Goal: Transaction & Acquisition: Purchase product/service

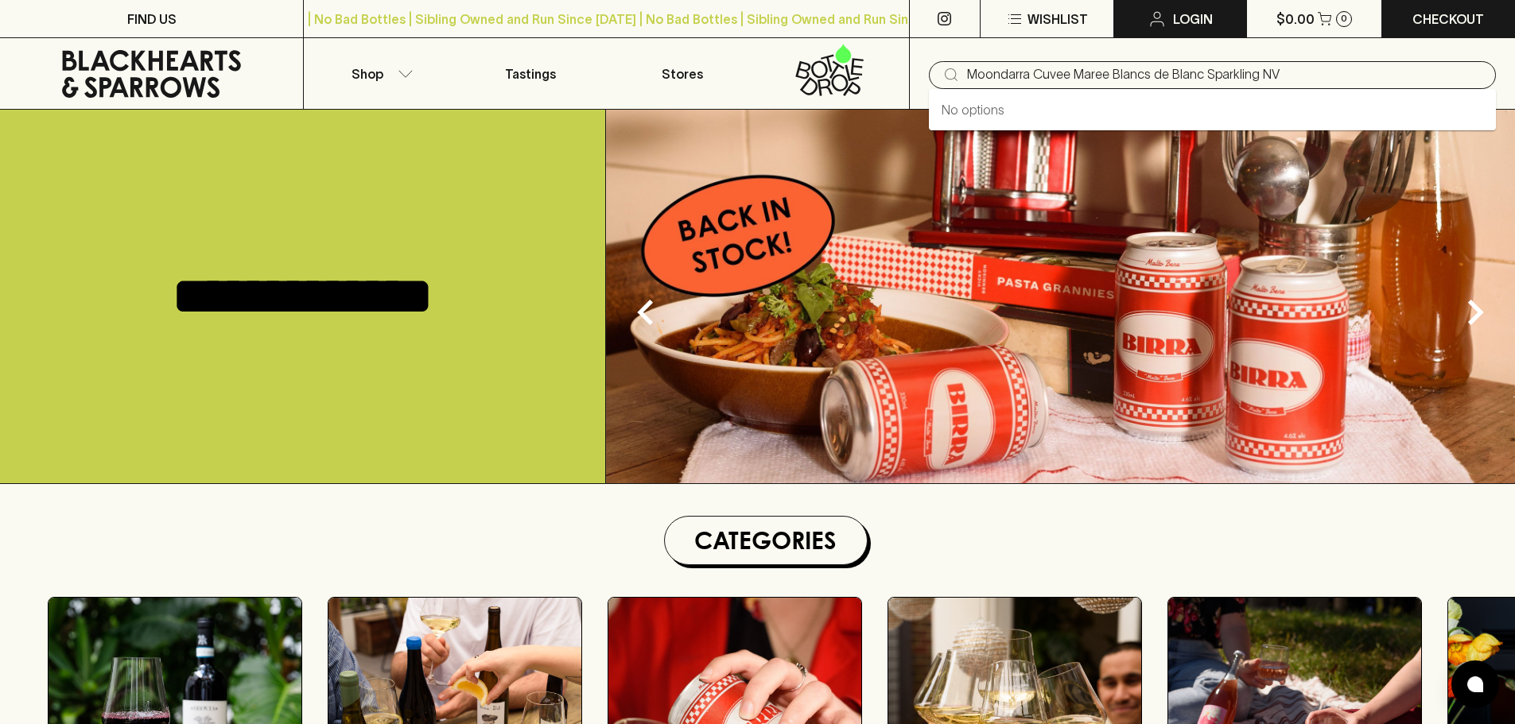
type input "Moondarra Cuvee Maree Blancs de Blanc Sparkling NV"
click at [1065, 76] on input "text" at bounding box center [1225, 74] width 516 height 25
click at [1008, 70] on input "text" at bounding box center [1225, 74] width 516 height 25
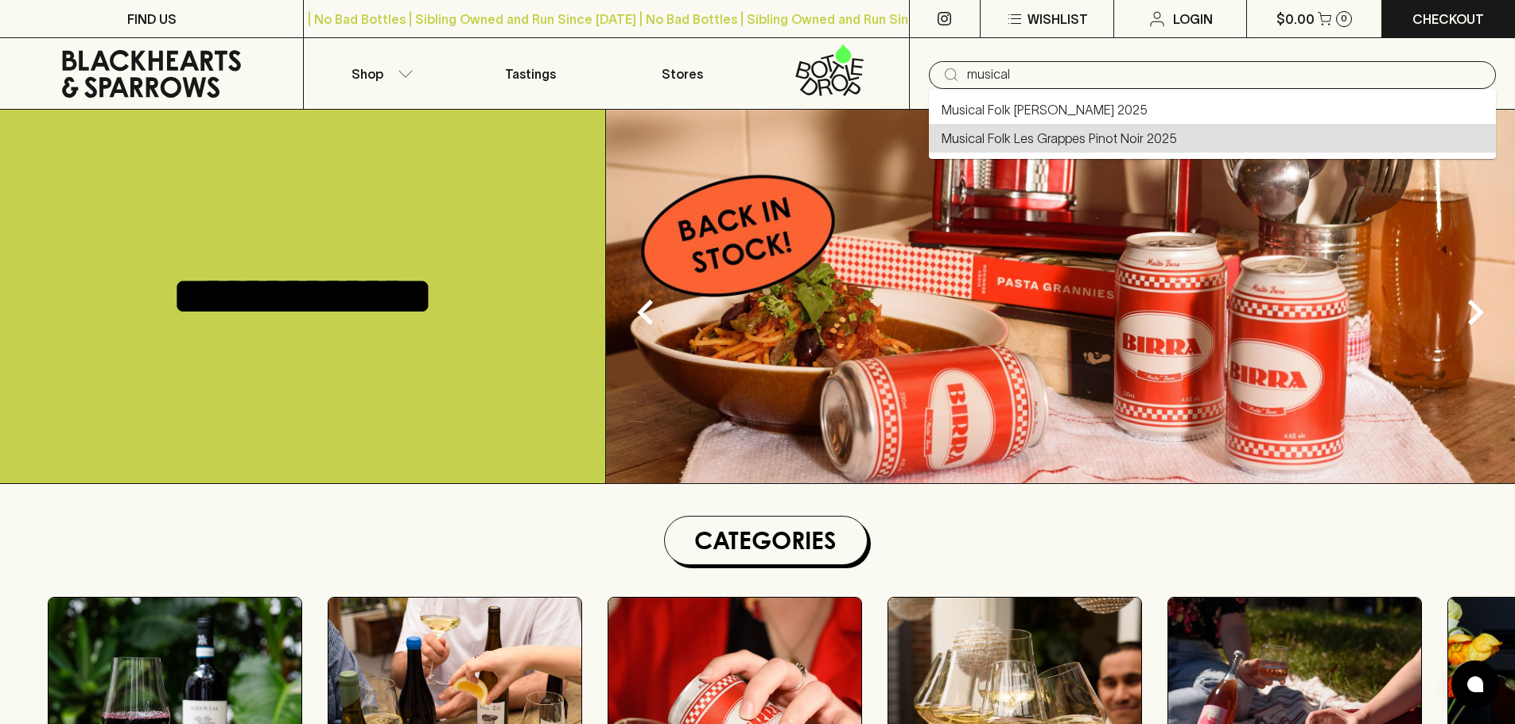
type input "Musical Folk Les Grappes Pinot Noir 2025"
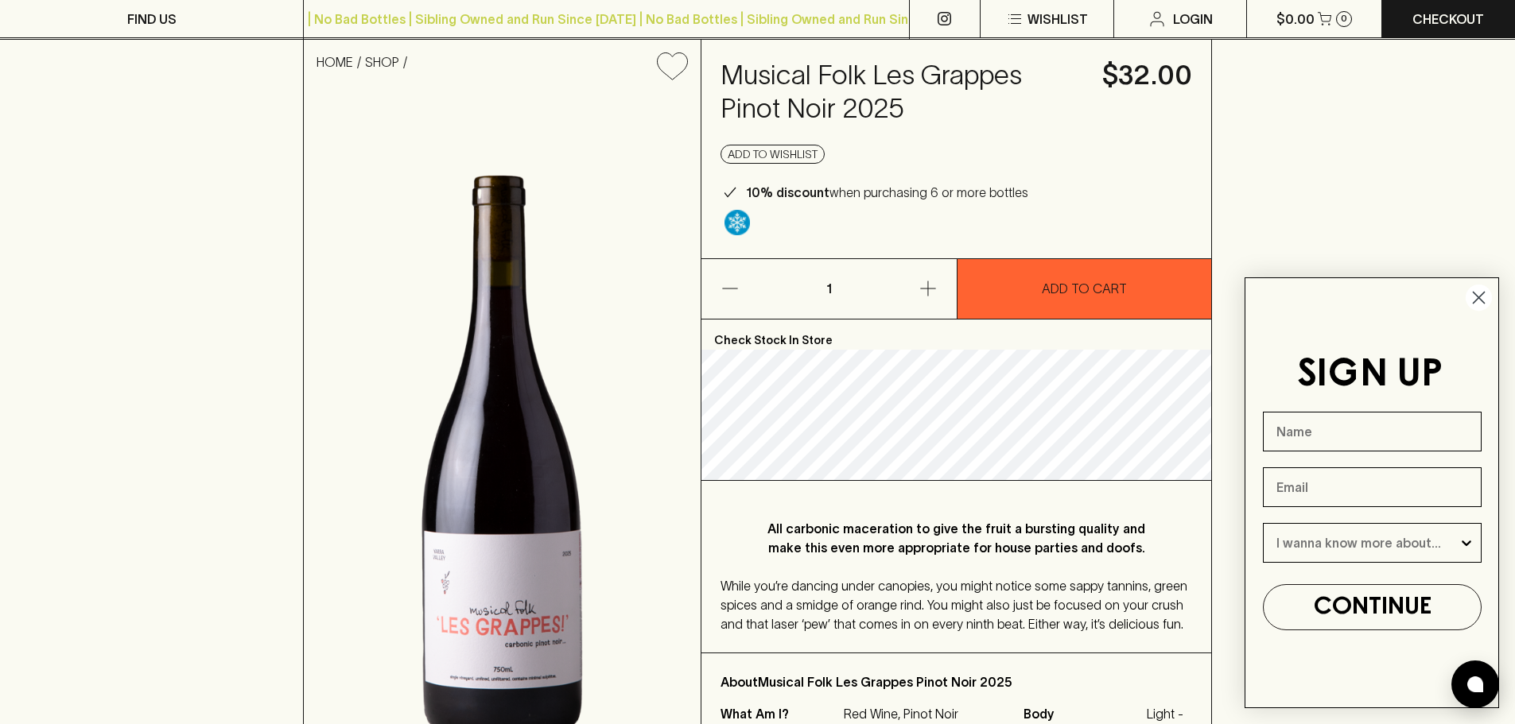
scroll to position [159, 0]
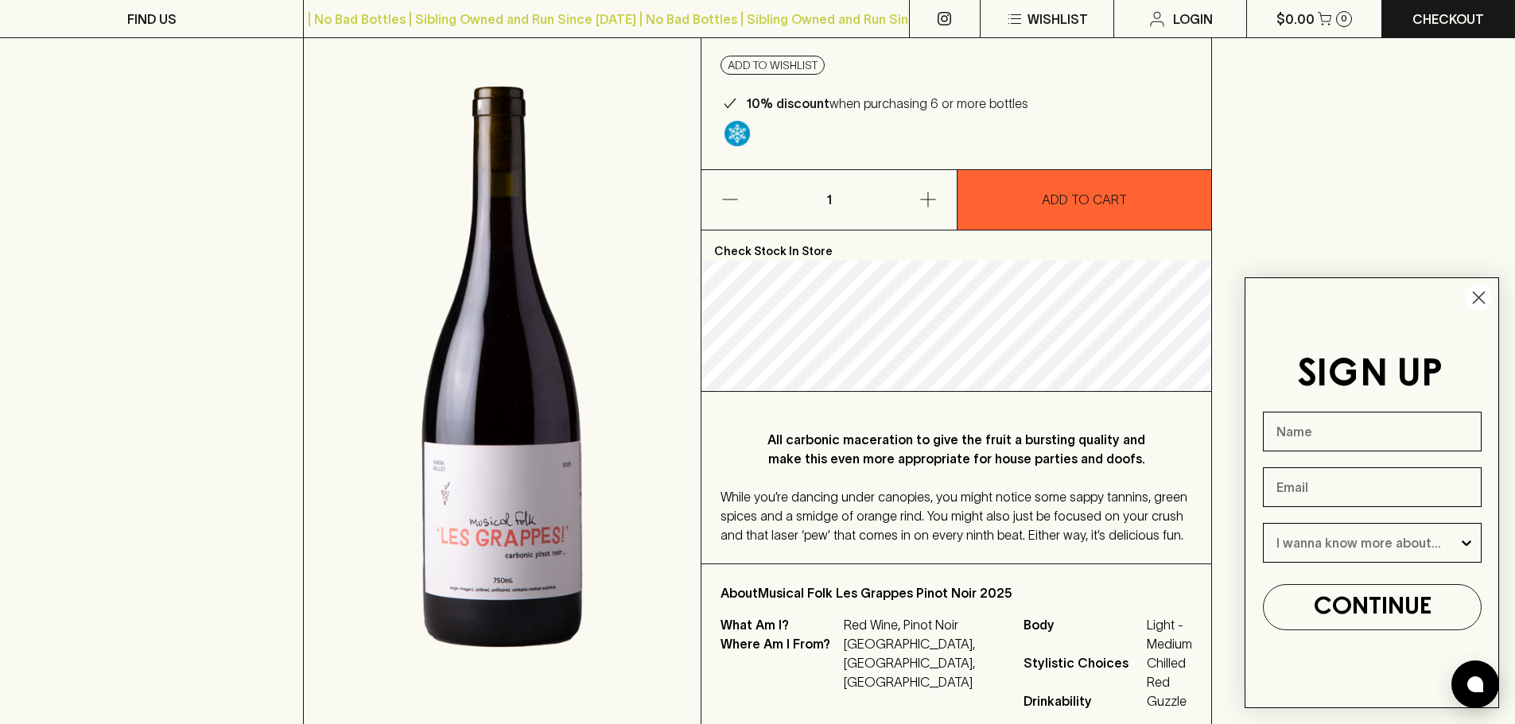
click at [1480, 299] on icon "Close dialog" at bounding box center [1478, 298] width 11 height 11
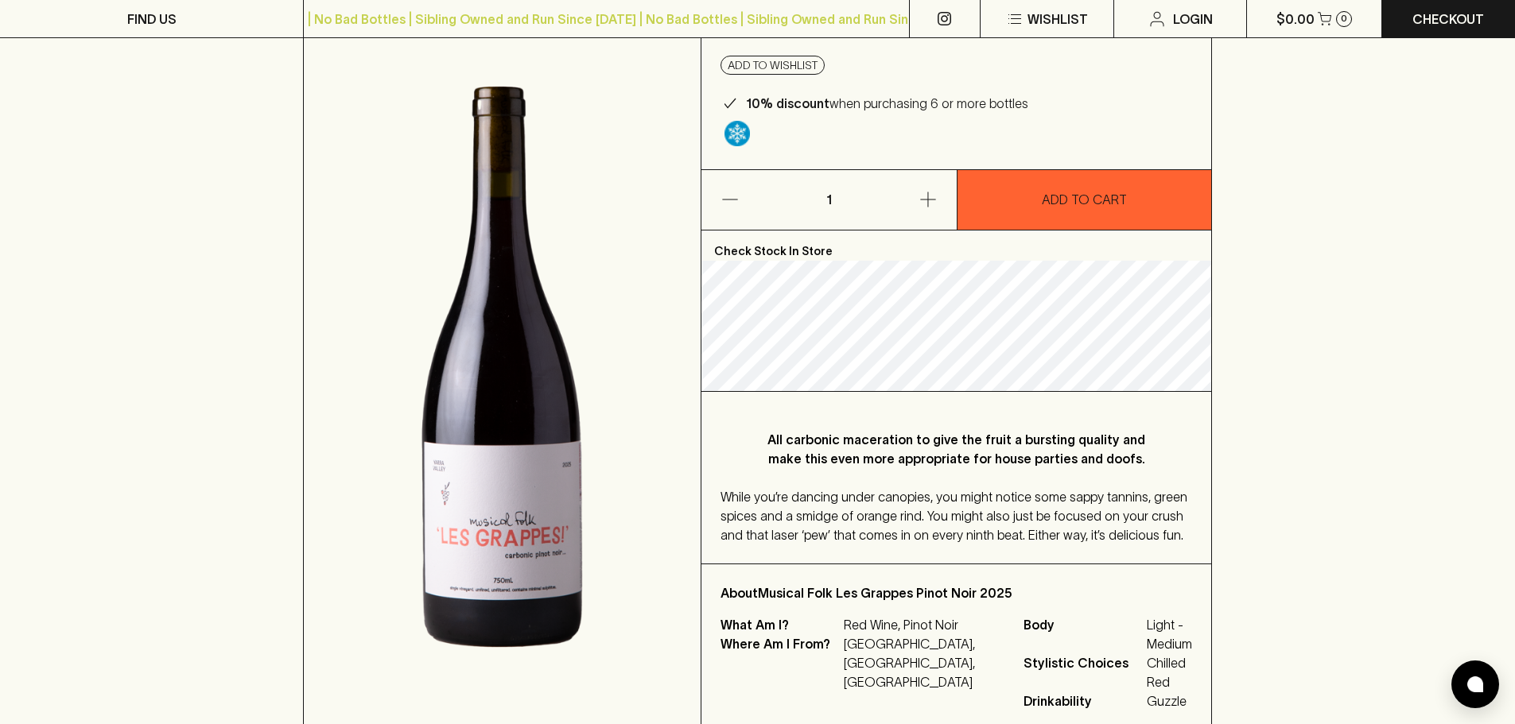
scroll to position [0, 0]
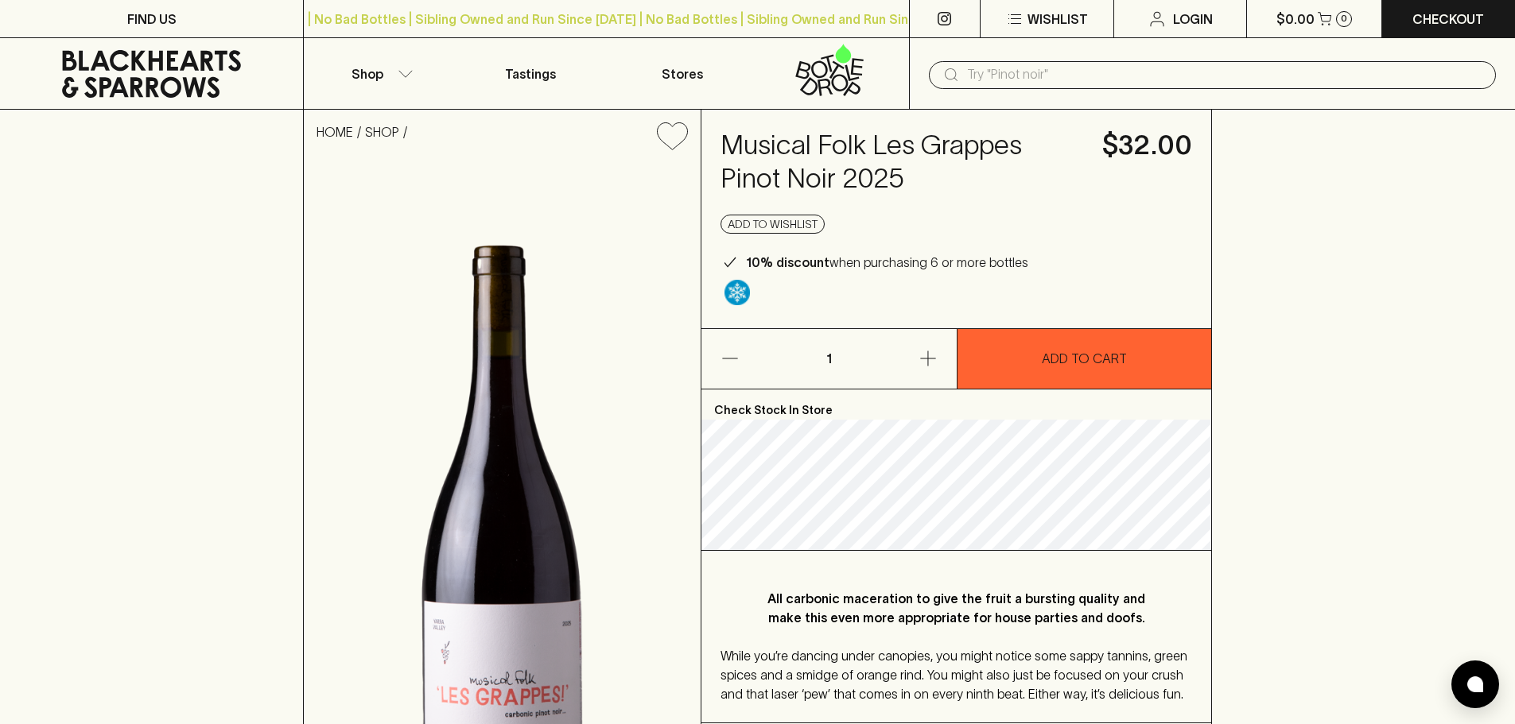
click at [158, 60] on icon at bounding box center [151, 74] width 179 height 48
